Goal: Task Accomplishment & Management: Manage account settings

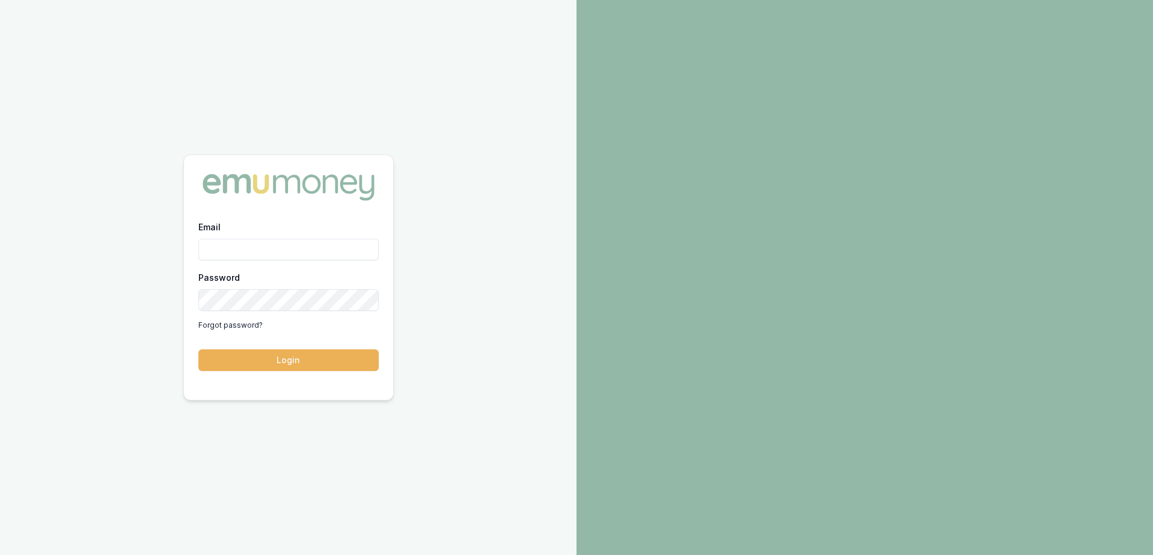
drag, startPoint x: 254, startPoint y: 262, endPoint x: 257, endPoint y: 256, distance: 6.5
click at [254, 260] on div "Email Password Forgot password?" at bounding box center [288, 276] width 180 height 115
click at [259, 254] on input "Email" at bounding box center [288, 250] width 180 height 22
type input "paul@whoneedsleads.com.au"
click at [198, 349] on button "Login" at bounding box center [288, 360] width 180 height 22
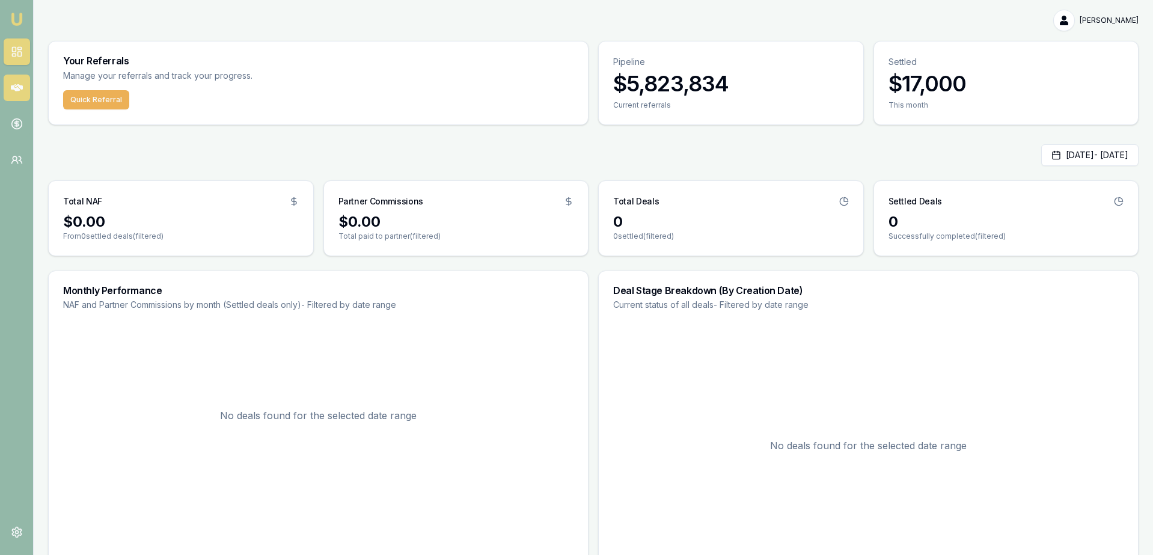
click at [22, 92] on icon at bounding box center [17, 88] width 12 height 12
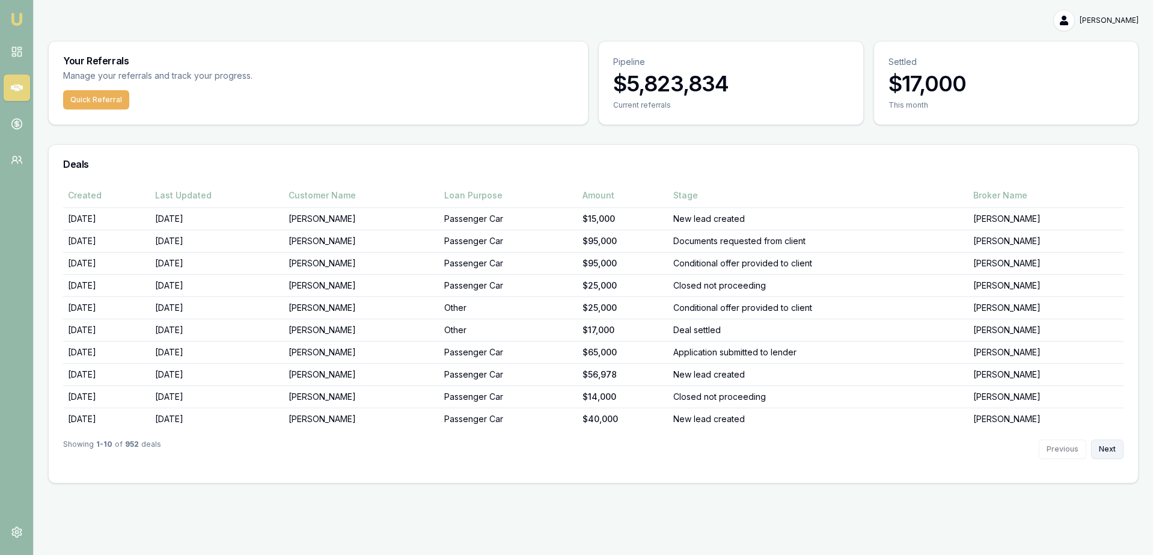
click at [1101, 447] on button "Next" at bounding box center [1107, 449] width 32 height 19
